Goal: Browse casually: Explore the website without a specific task or goal

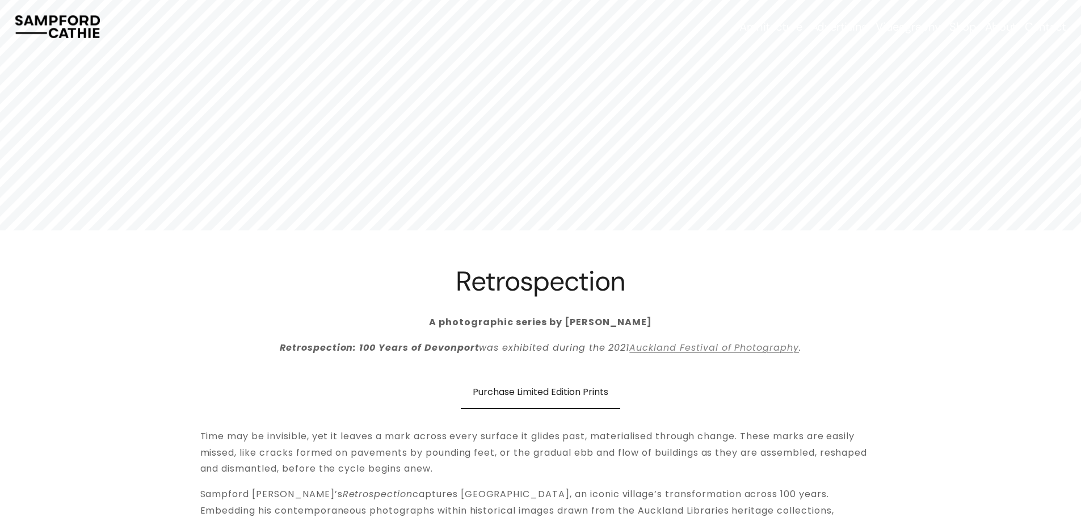
click at [228, 161] on div at bounding box center [540, 142] width 711 height 178
click at [225, 212] on div at bounding box center [540, 142] width 711 height 178
click at [663, 174] on div at bounding box center [541, 176] width 530 height 39
drag, startPoint x: 872, startPoint y: 184, endPoint x: 600, endPoint y: 193, distance: 271.9
click at [600, 193] on section at bounding box center [540, 115] width 1081 height 230
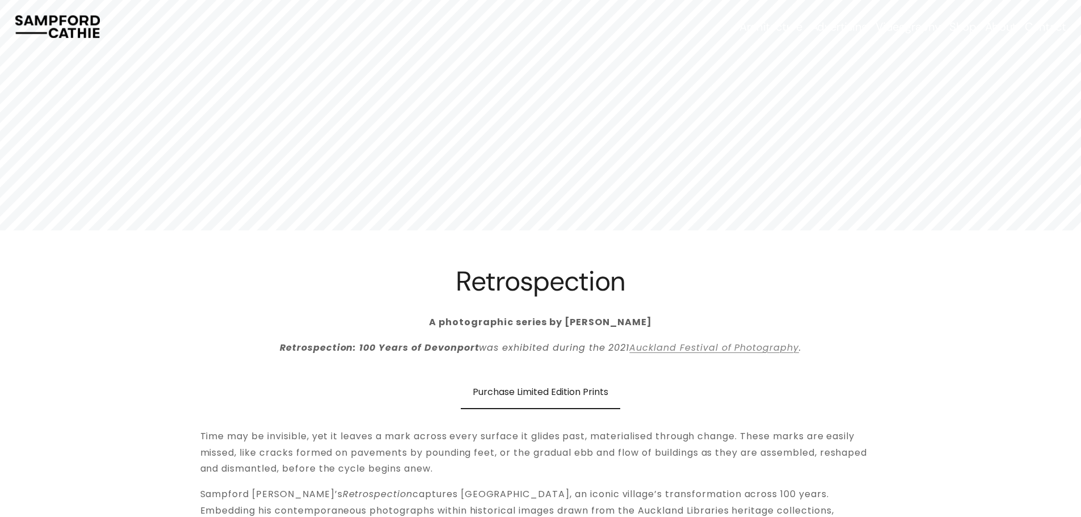
click at [1047, 151] on div at bounding box center [540, 115] width 1081 height 230
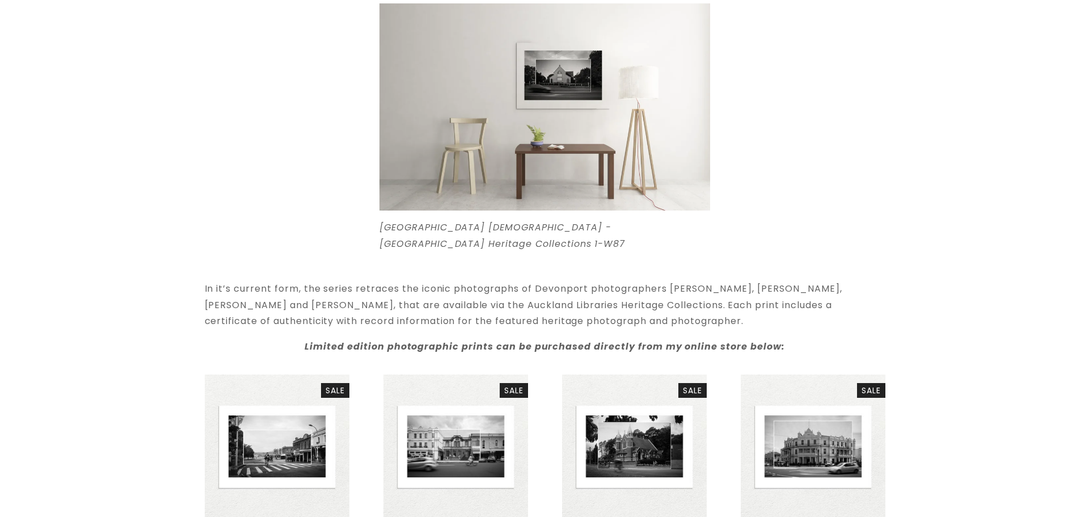
scroll to position [681, 0]
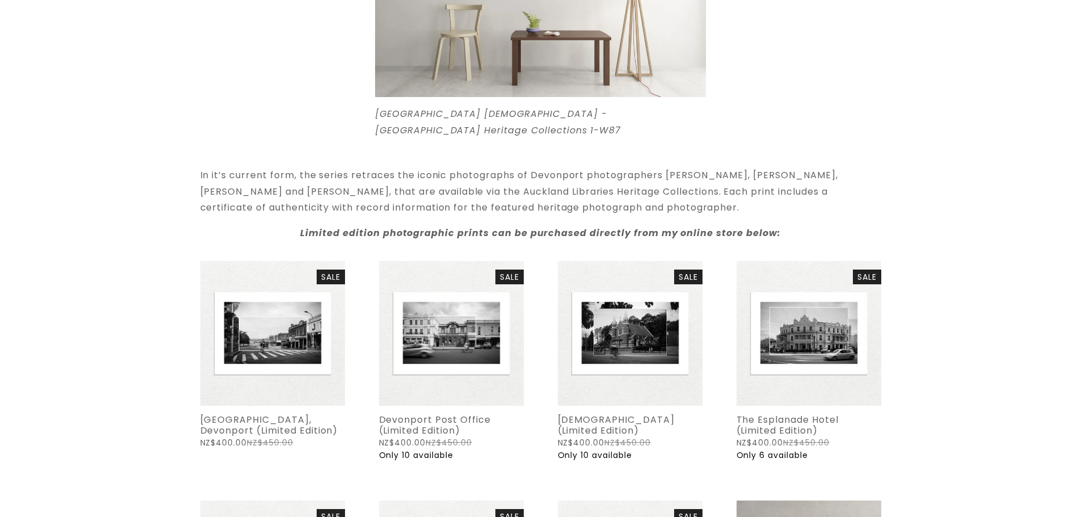
click at [312, 353] on div "Quick View" at bounding box center [272, 333] width 145 height 145
click at [284, 384] on span "Quick View" at bounding box center [272, 385] width 67 height 27
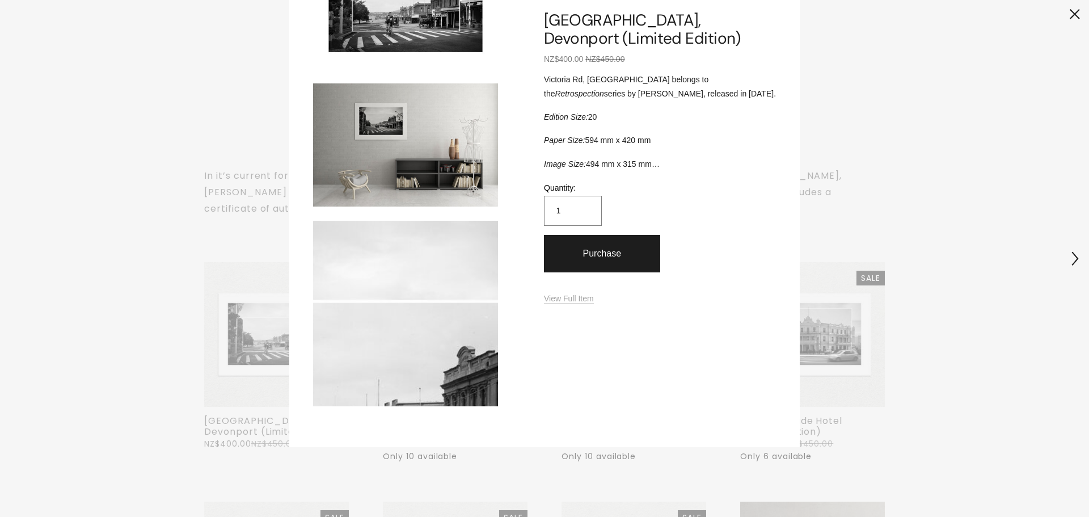
scroll to position [374, 0]
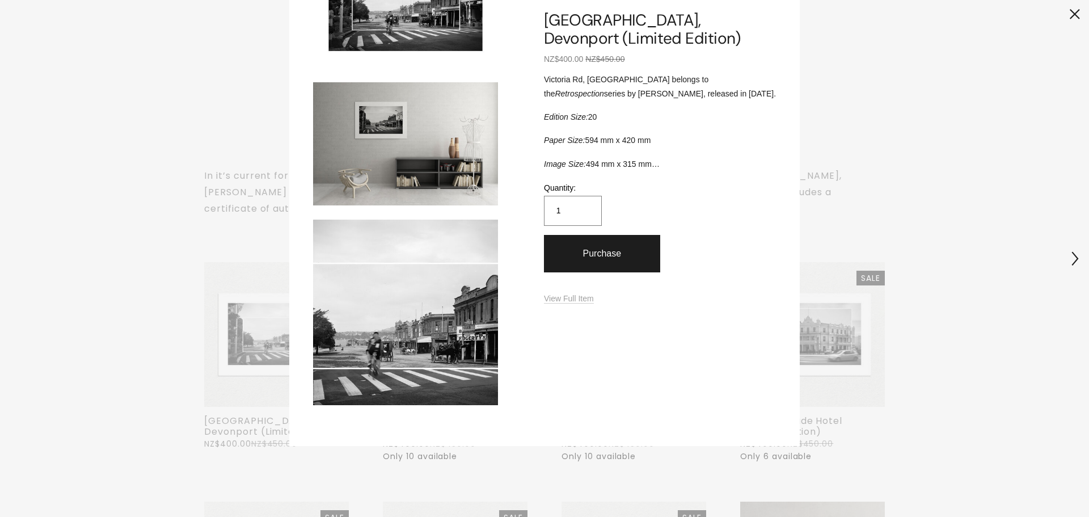
click at [989, 352] on div "× 1 / 4 Image 1 of 4 Image 2 of 4 Image 3 of 4 Image 4 of 4 [GEOGRAPHIC_DATA], …" at bounding box center [544, 258] width 1089 height 517
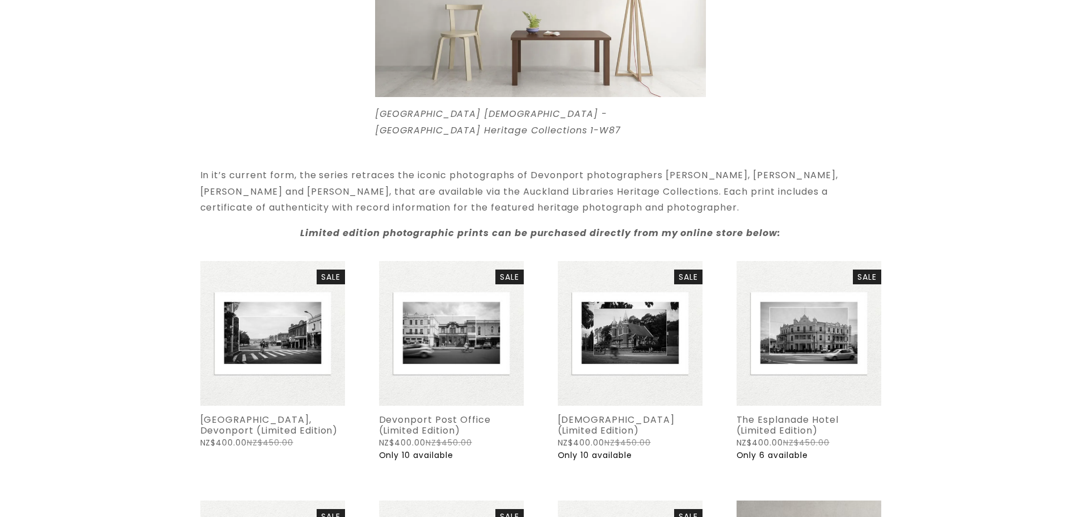
click at [474, 387] on span "Quick View" at bounding box center [451, 385] width 67 height 27
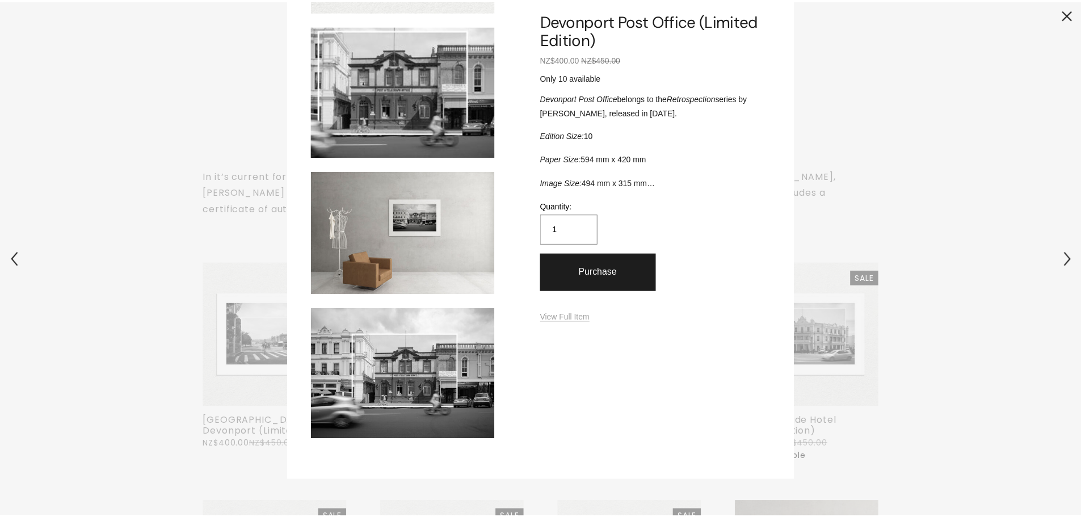
scroll to position [284, 0]
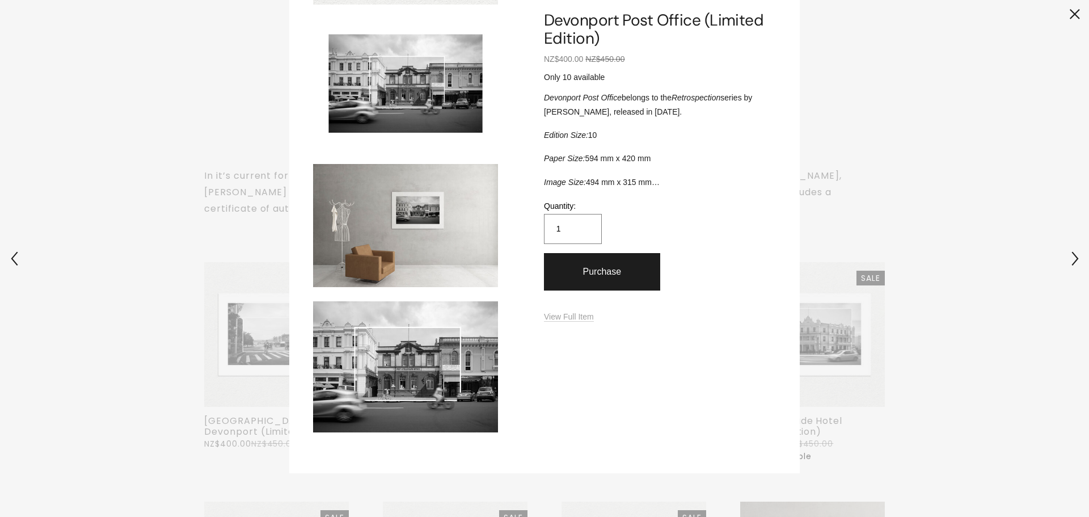
click at [938, 380] on div "× 1 / 4 Image 1 of 4 Image 2 of 4 Image 3 of 4 Image 4 of 4 Devonport Post Offi…" at bounding box center [544, 258] width 1089 height 517
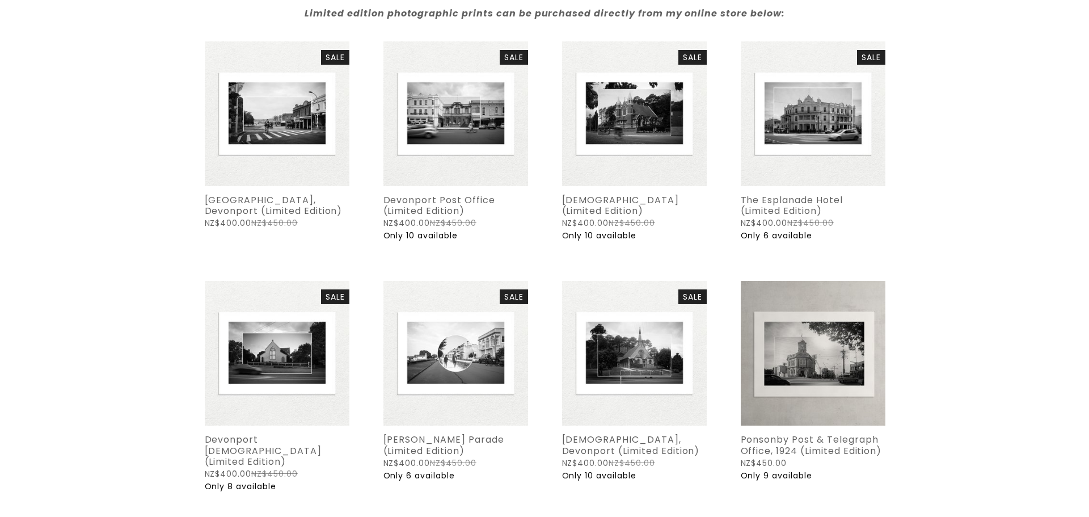
scroll to position [908, 0]
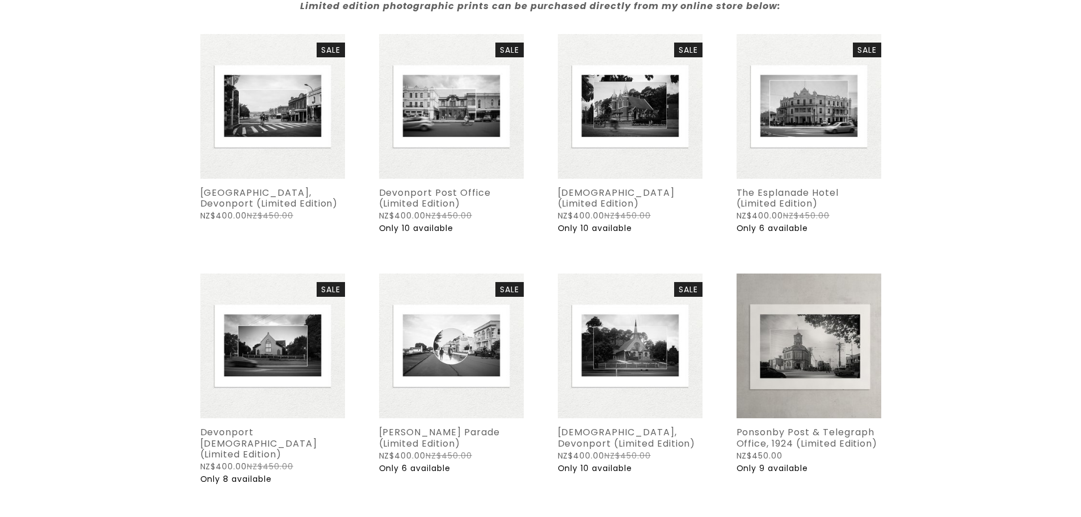
click at [457, 351] on div "Quick View" at bounding box center [451, 345] width 145 height 145
click at [451, 392] on span "Quick View" at bounding box center [451, 397] width 67 height 27
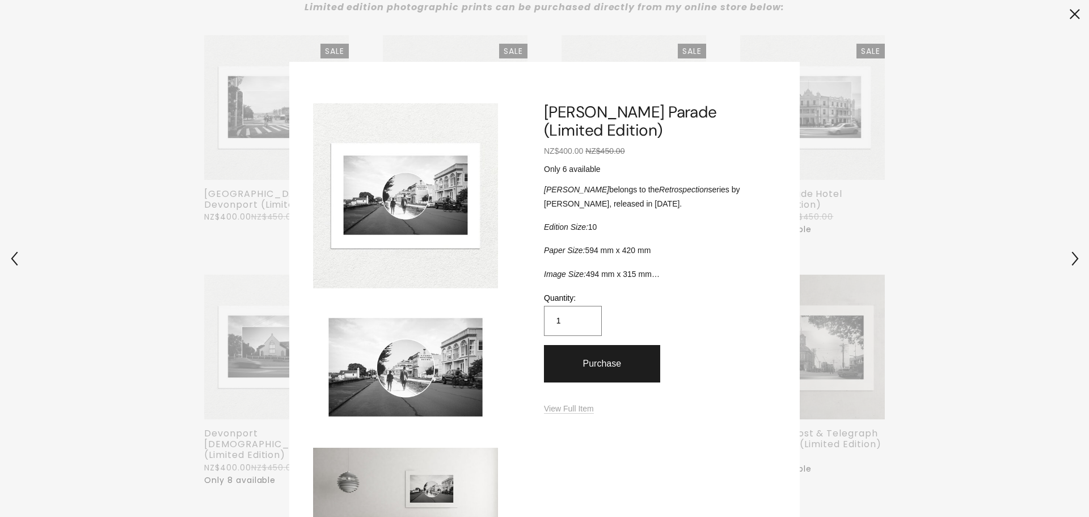
click at [957, 495] on div "× 1 / 4 Image 1 of 4 Image 2 of 4 Image 3 of 4 Image 4 of 4 [PERSON_NAME] Parad…" at bounding box center [544, 258] width 1089 height 517
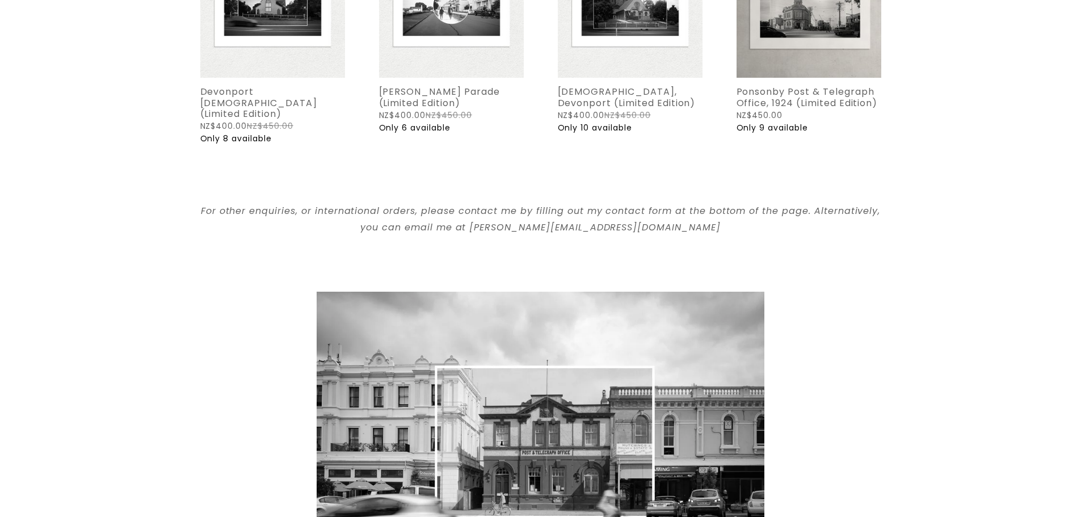
scroll to position [1419, 0]
